Goal: Submit feedback/report problem

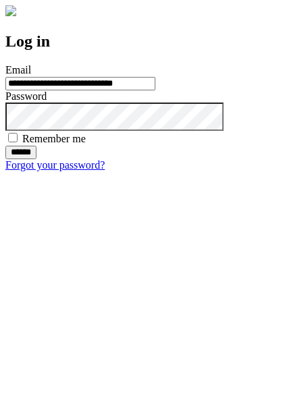
click at [36, 159] on input "******" at bounding box center [20, 153] width 31 height 14
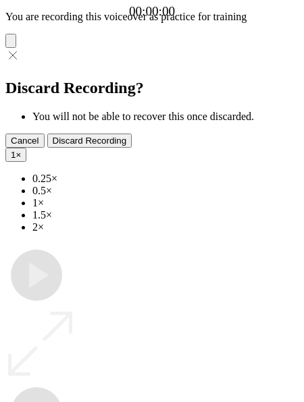
type input "**********"
